Goal: Task Accomplishment & Management: Use online tool/utility

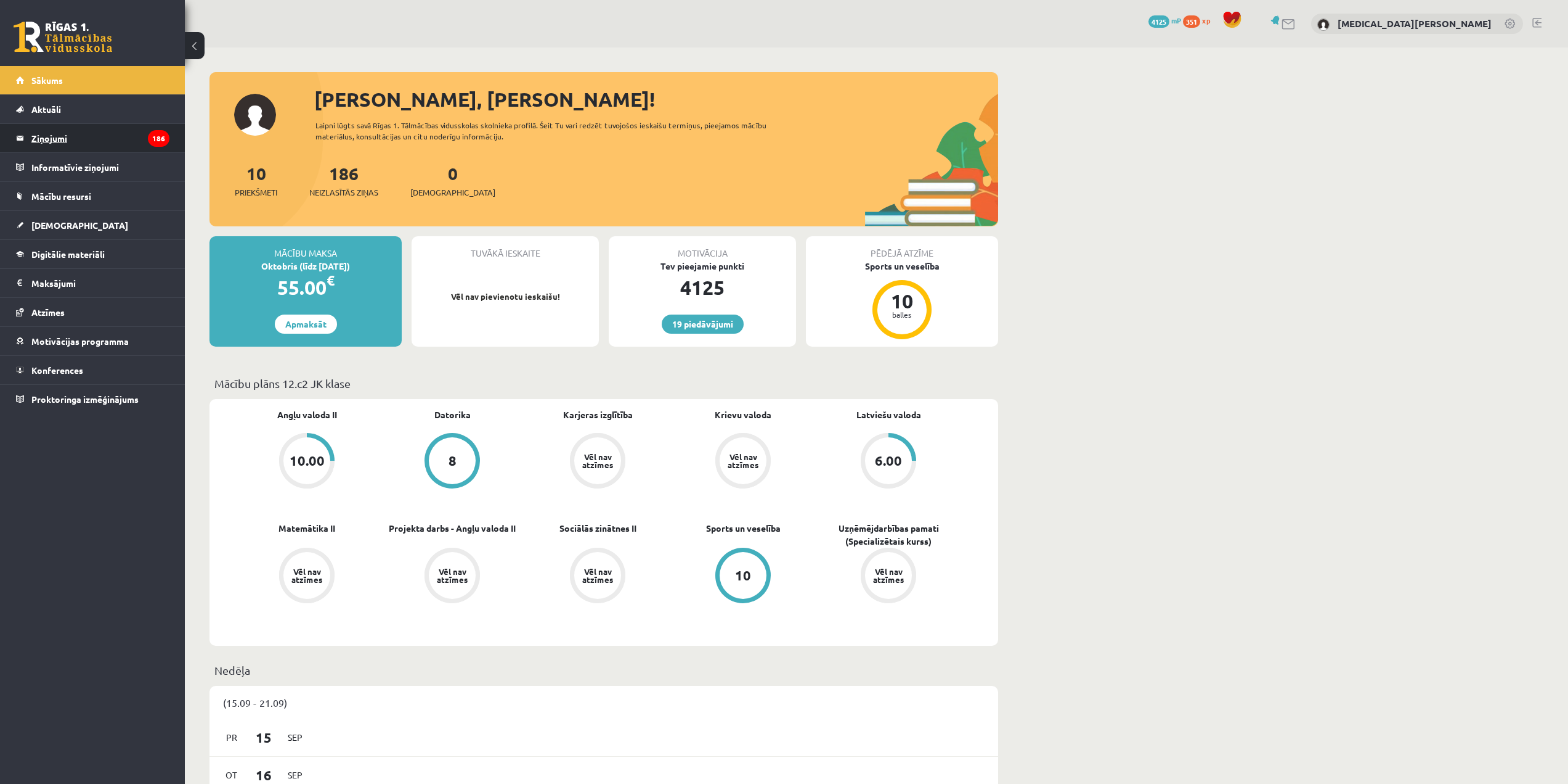
click at [113, 138] on legend "Ziņojumi 186" at bounding box center [100, 138] width 138 height 28
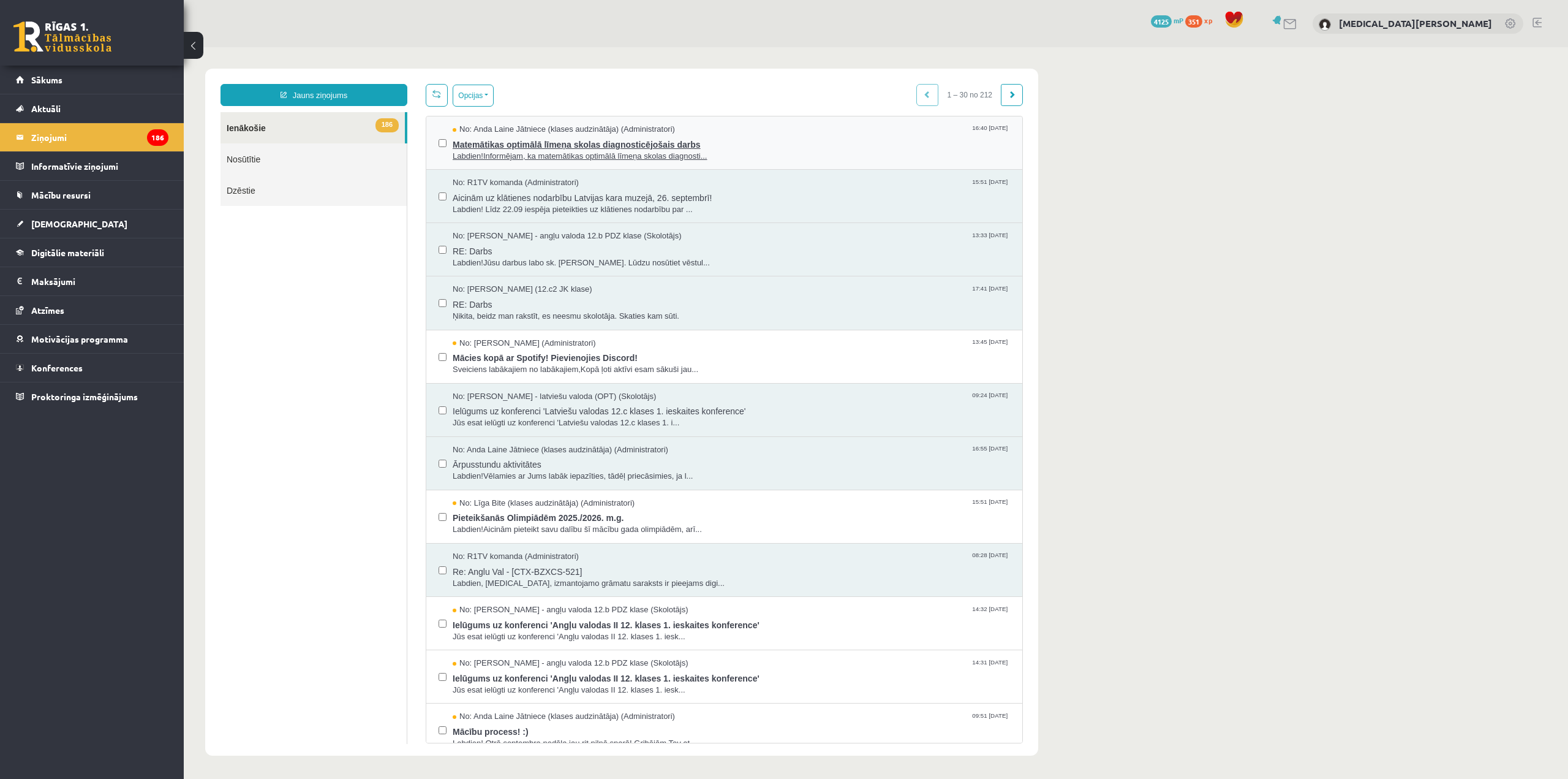
click at [596, 151] on span "Labdien!Informējam, ka matemātikas optimālā līmeņa skolas diagnosti..." at bounding box center [731, 157] width 557 height 12
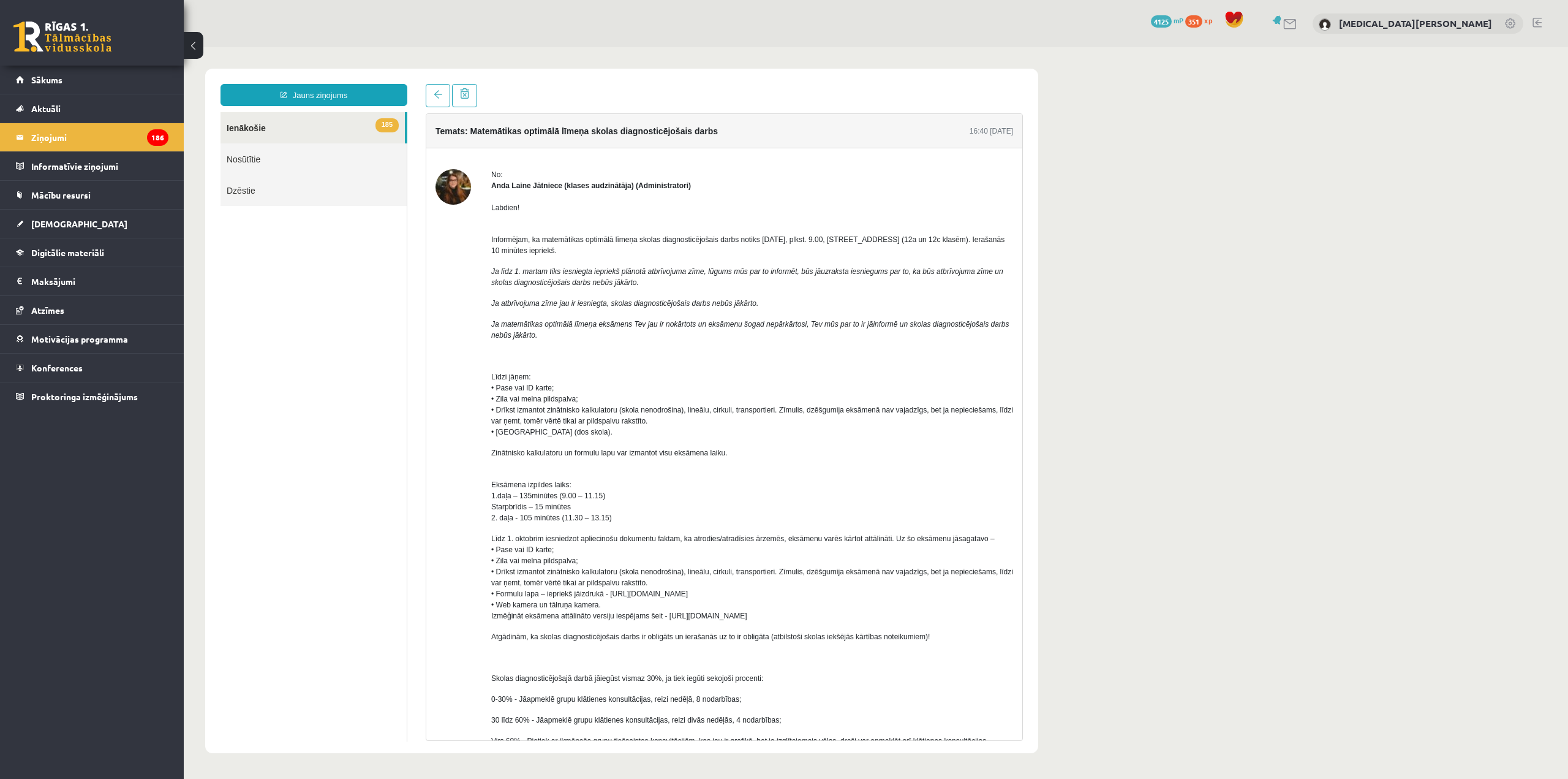
click at [107, 65] on div "19 Dāvanas 4125 mP 351 xp" at bounding box center [92, 32] width 183 height 66
click at [102, 80] on link "Sākums" at bounding box center [93, 79] width 153 height 28
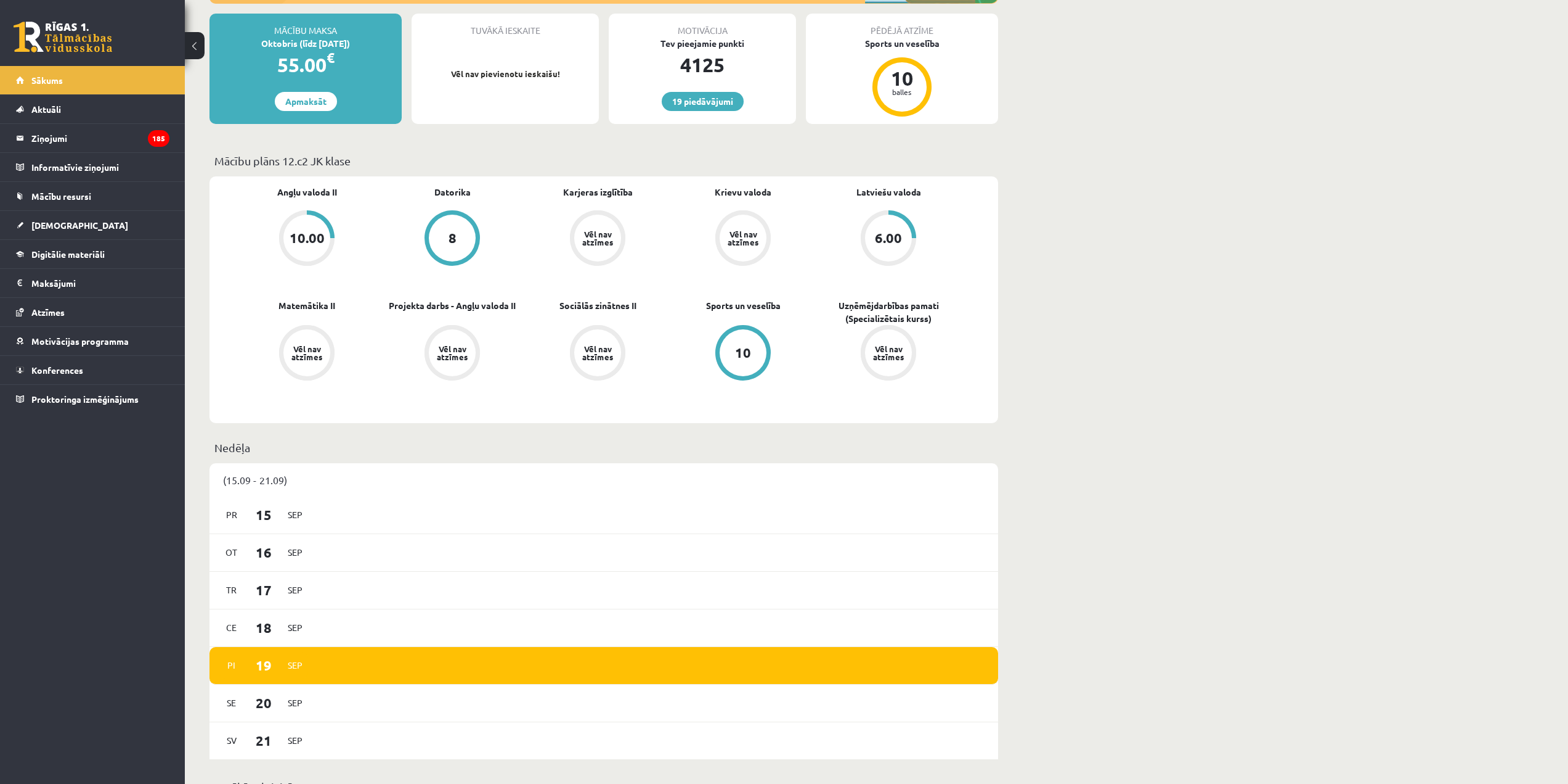
scroll to position [246, 0]
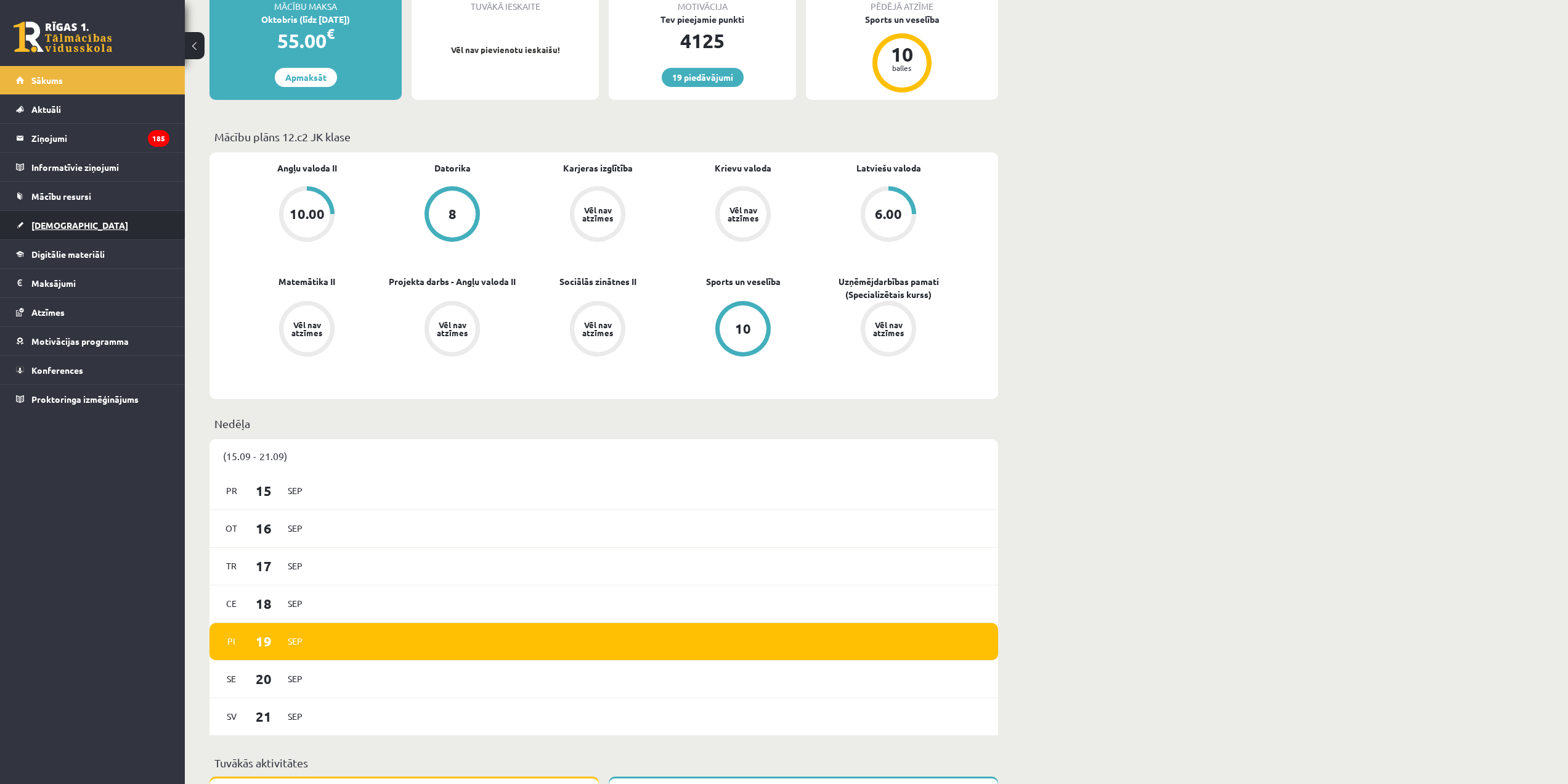
click at [96, 220] on link "[DEMOGRAPHIC_DATA]" at bounding box center [93, 225] width 154 height 28
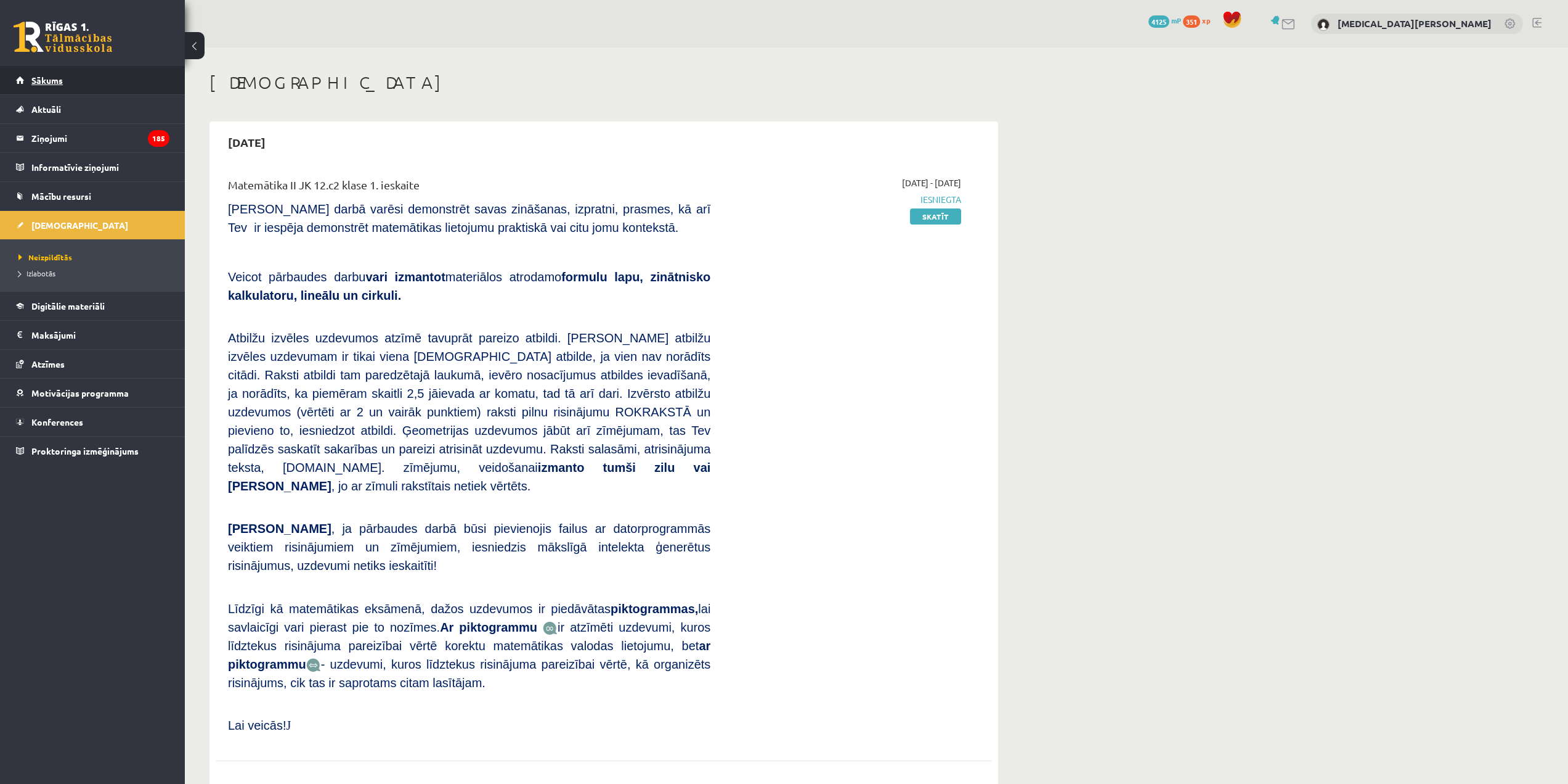
click at [100, 74] on link "Sākums" at bounding box center [93, 80] width 154 height 28
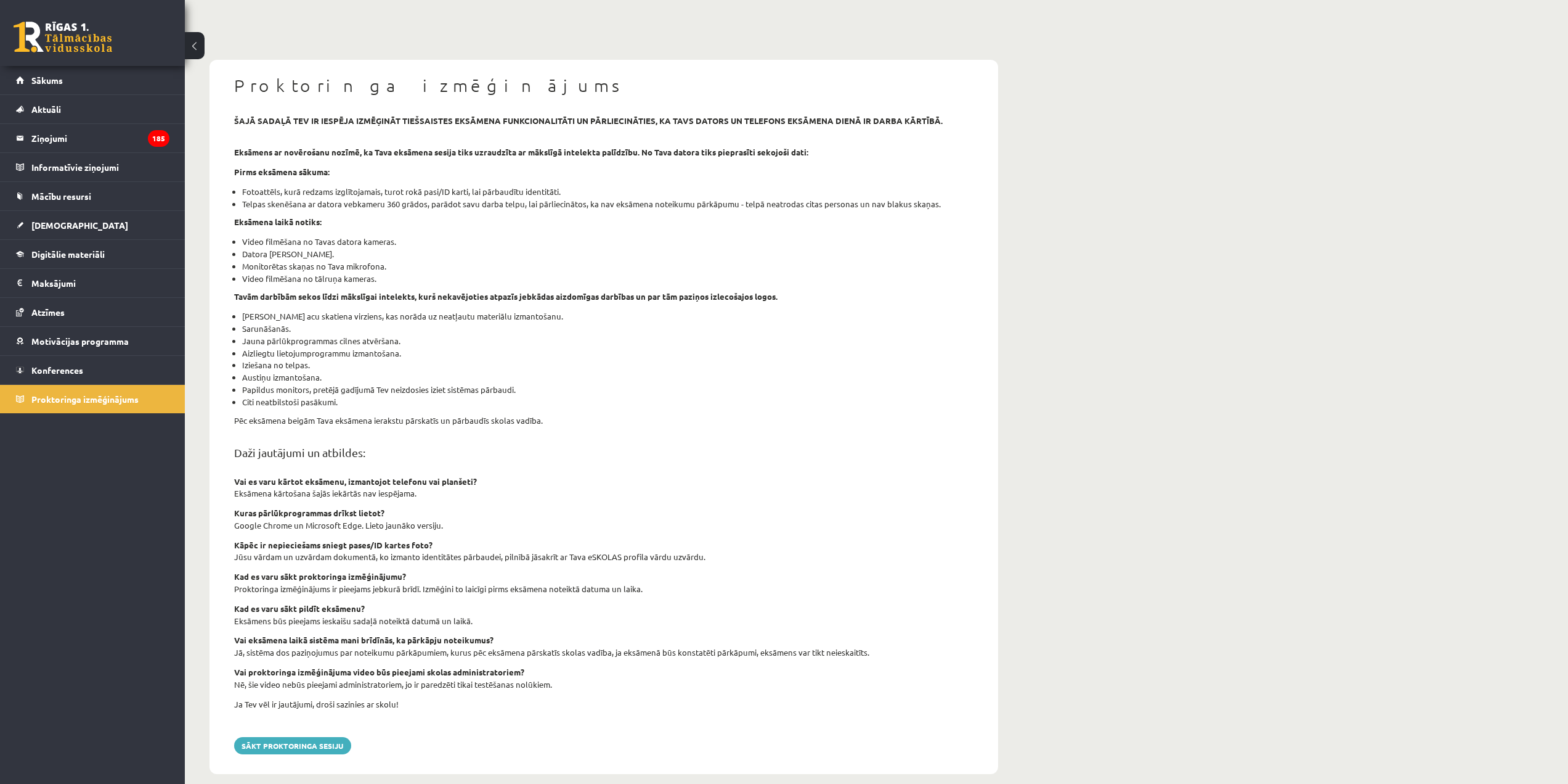
scroll to position [68, 0]
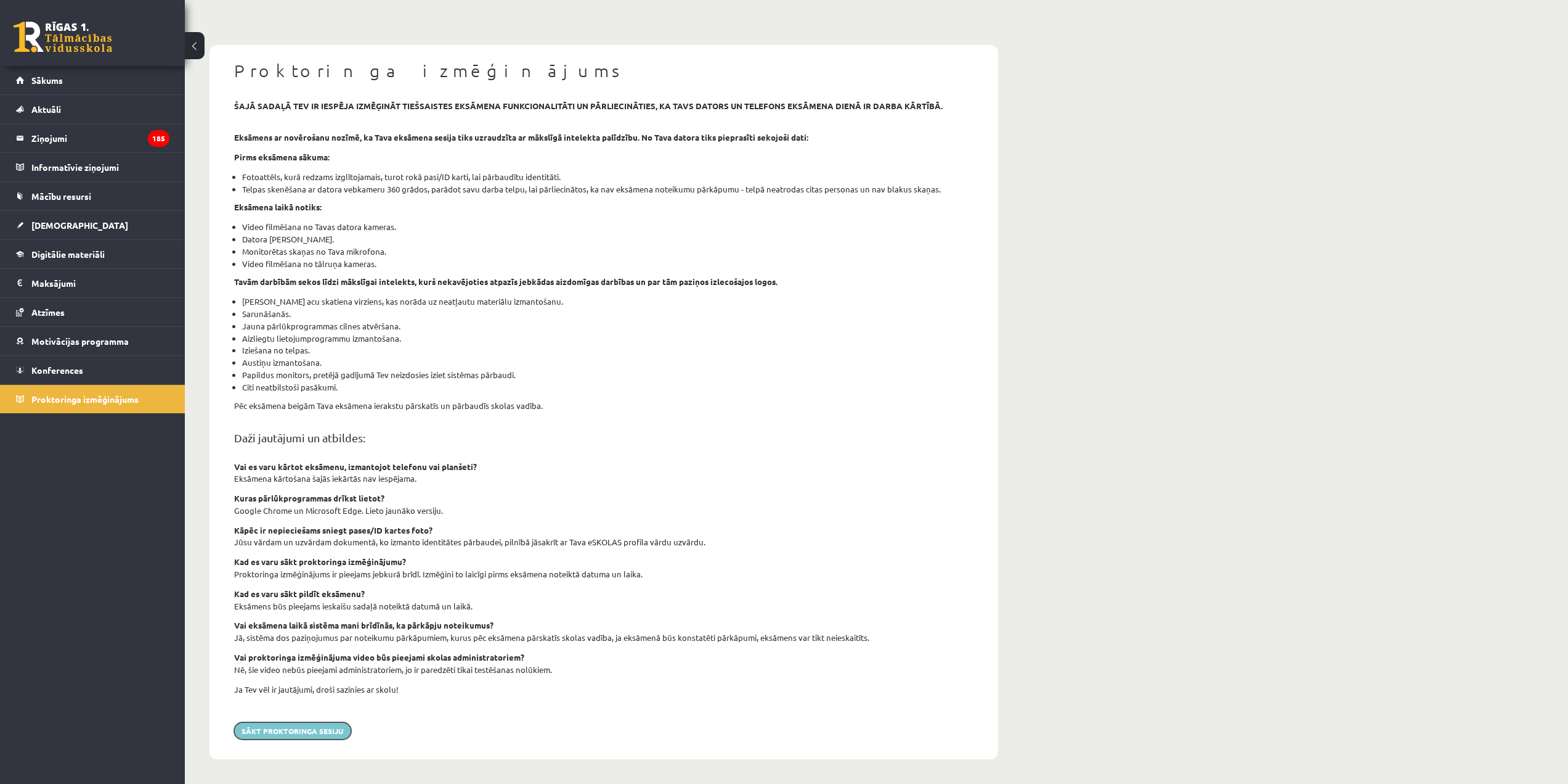
click at [314, 728] on button "Sākt proktoringa sesiju" at bounding box center [292, 731] width 117 height 17
click at [274, 720] on div "Proktoringa izmēģinājums šajā sadaļā tev ir iespēja izmēģināt tiešsaistes eksām…" at bounding box center [604, 402] width 789 height 714
click at [271, 735] on button "Sākt proktoringa sesiju" at bounding box center [292, 731] width 117 height 17
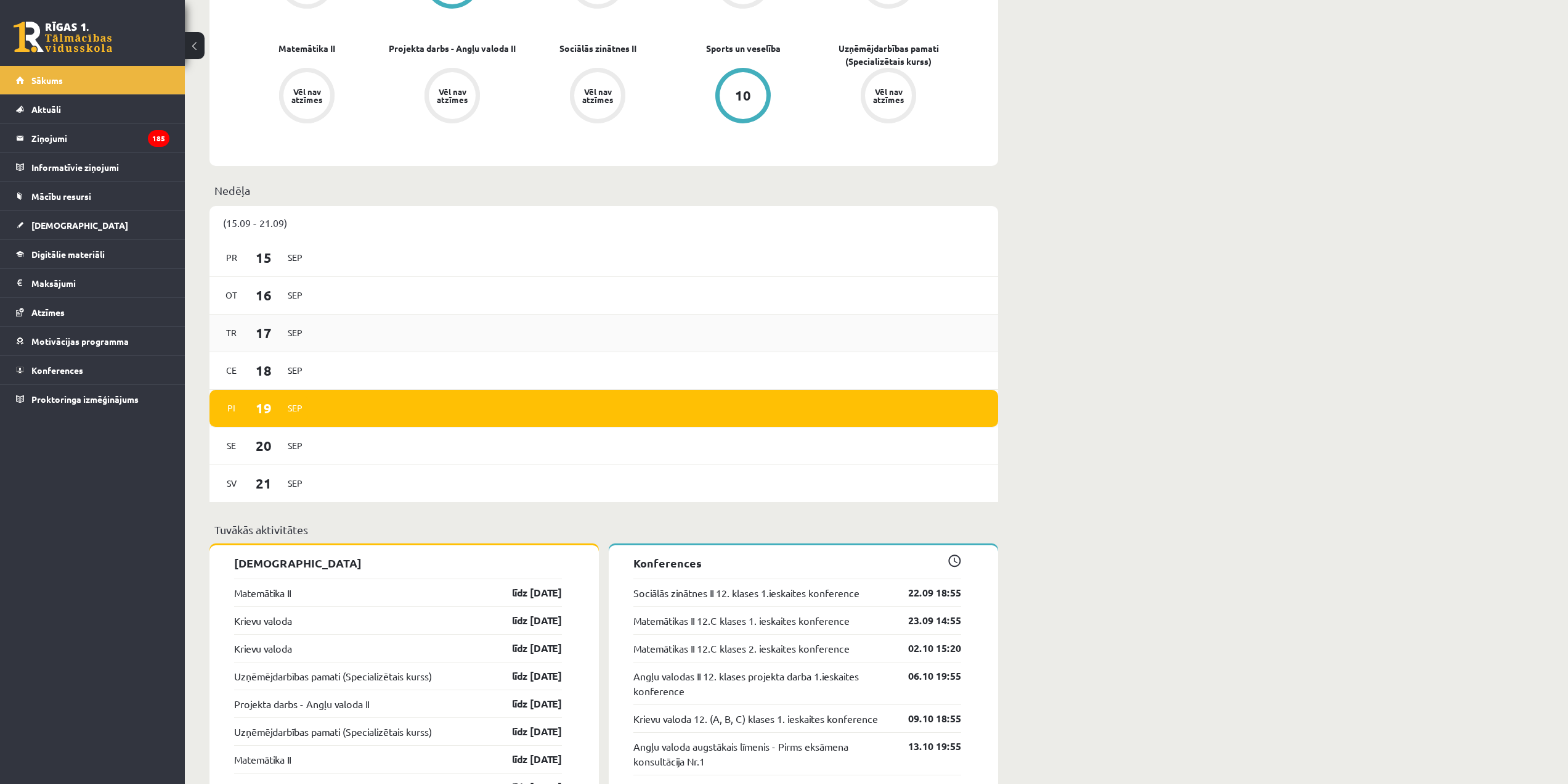
scroll to position [493, 0]
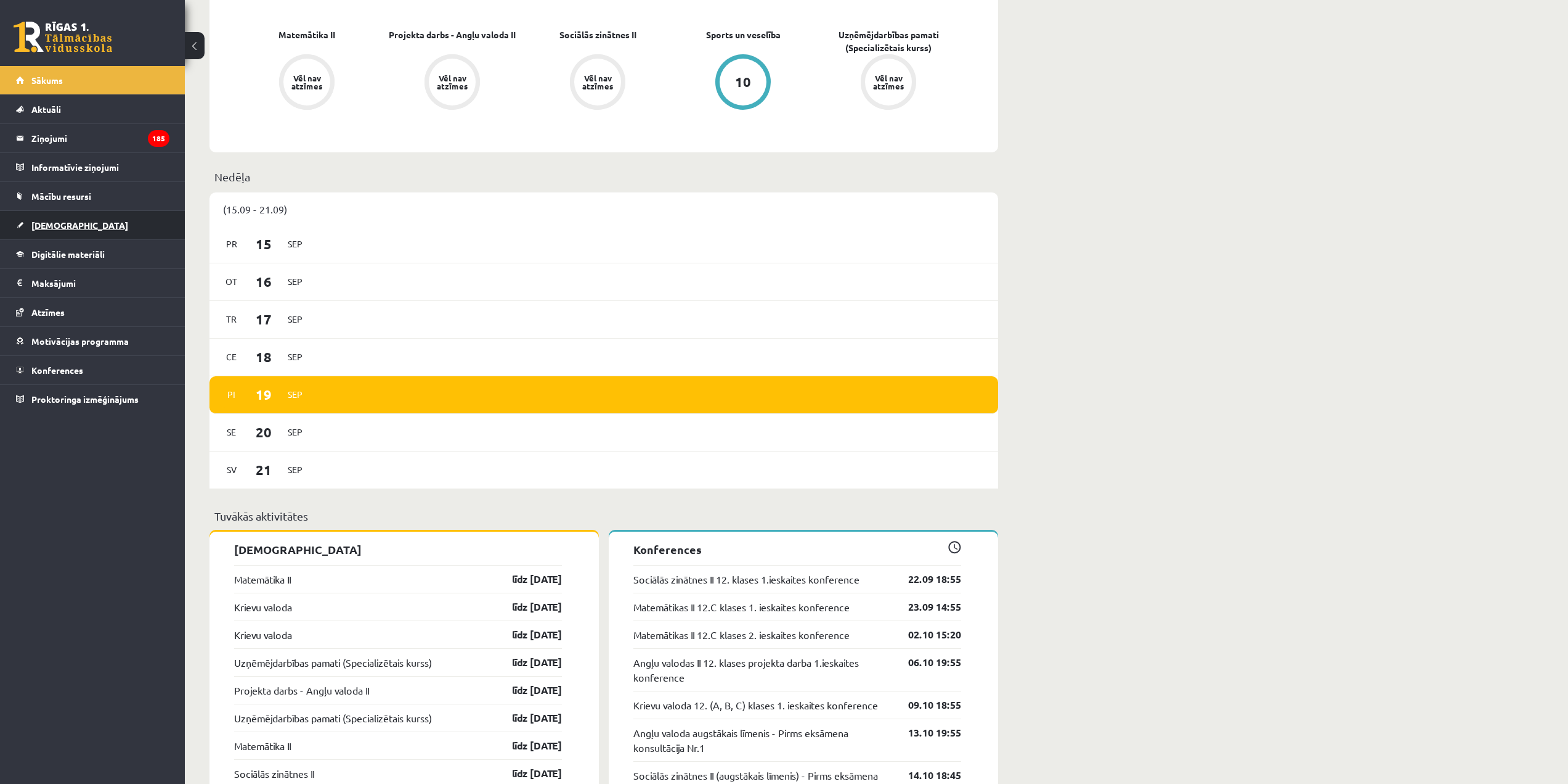
click at [88, 227] on link "[DEMOGRAPHIC_DATA]" at bounding box center [93, 225] width 154 height 28
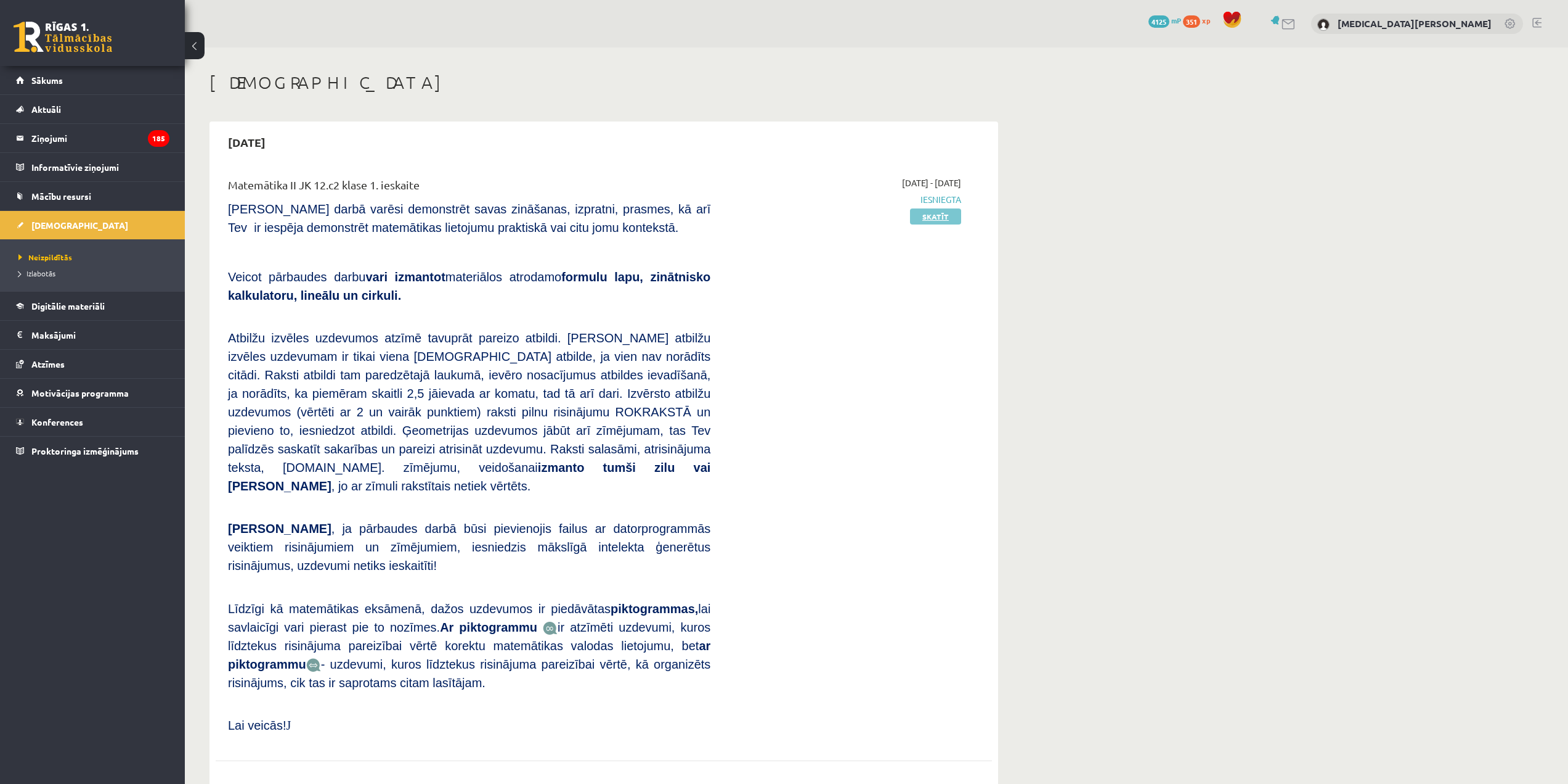
click at [942, 214] on link "Skatīt" at bounding box center [936, 216] width 52 height 16
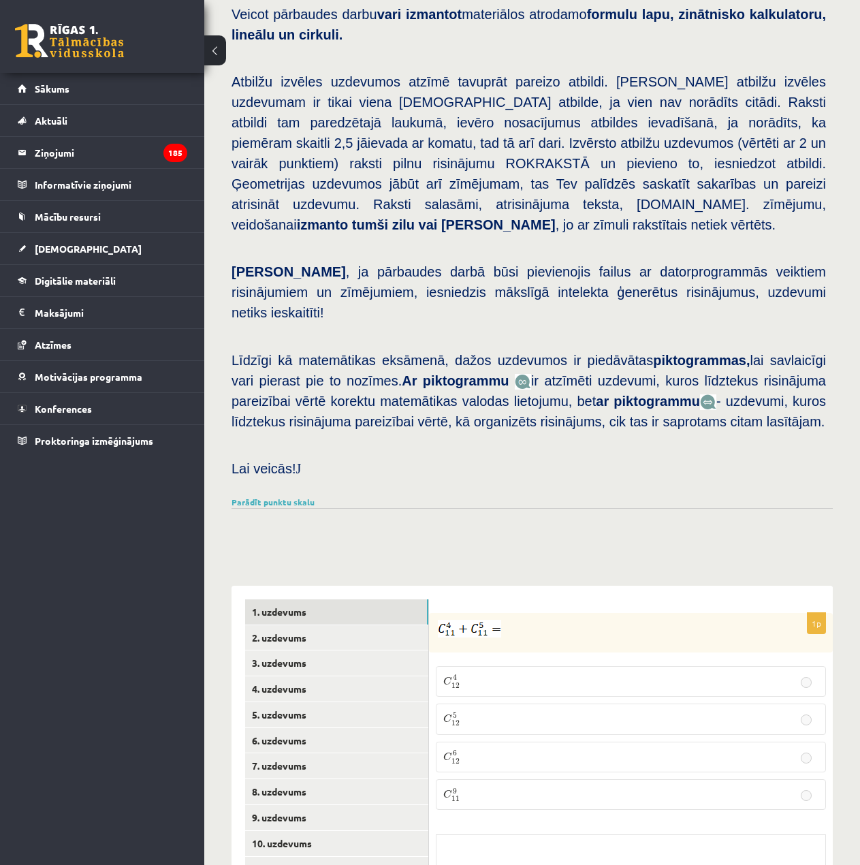
scroll to position [341, 0]
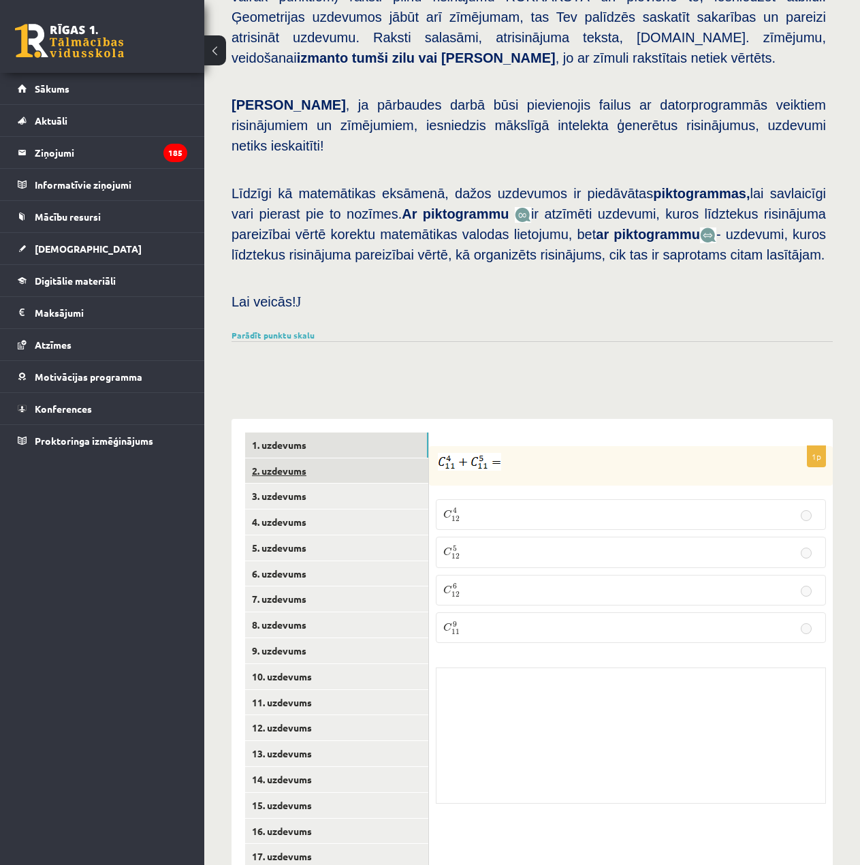
click at [325, 458] on link "2. uzdevums" at bounding box center [336, 470] width 183 height 25
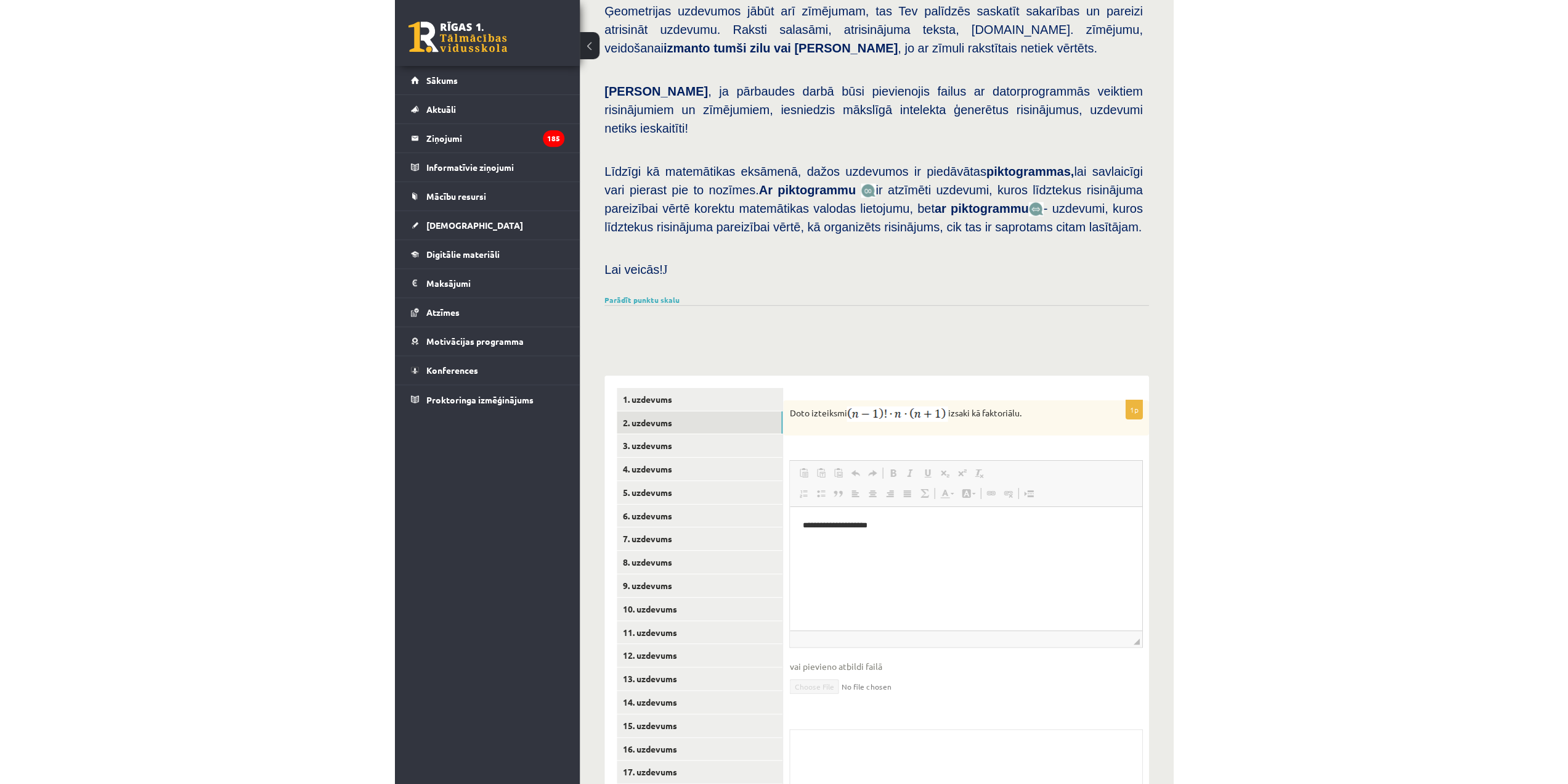
scroll to position [294, 0]
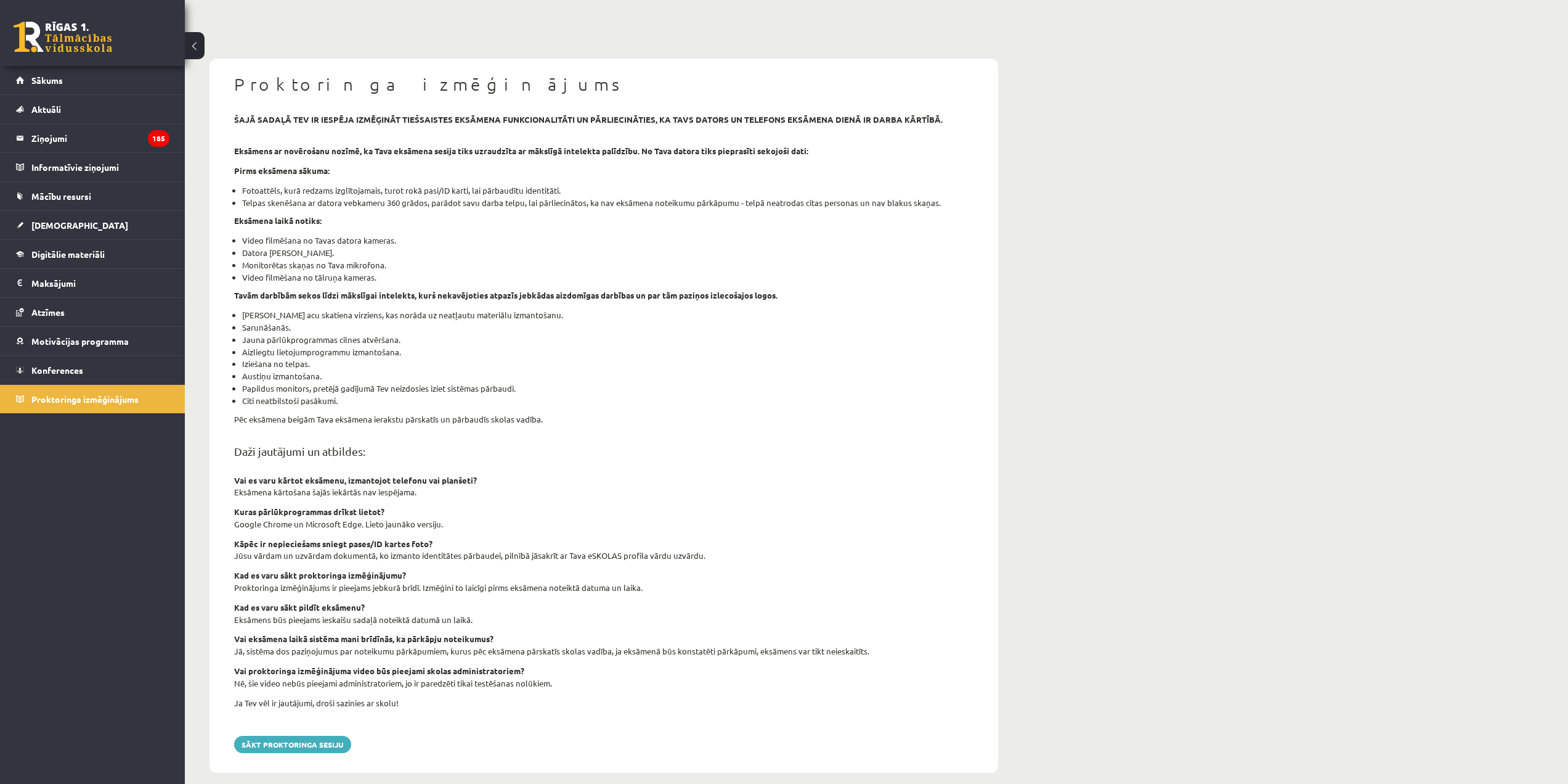
scroll to position [68, 0]
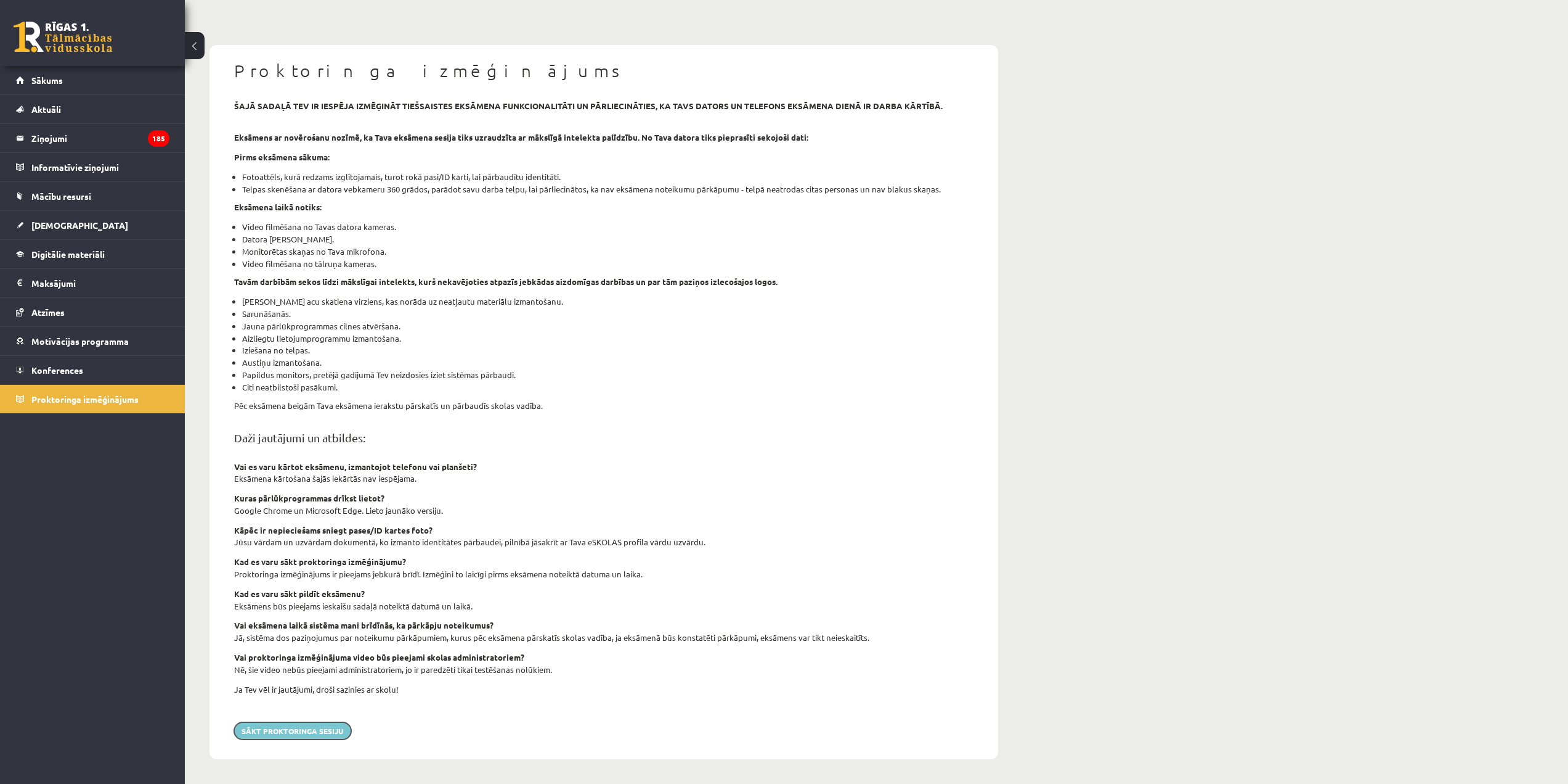
click at [309, 728] on button "Sākt proktoringa sesiju" at bounding box center [292, 731] width 117 height 17
